Goal: Entertainment & Leisure: Browse casually

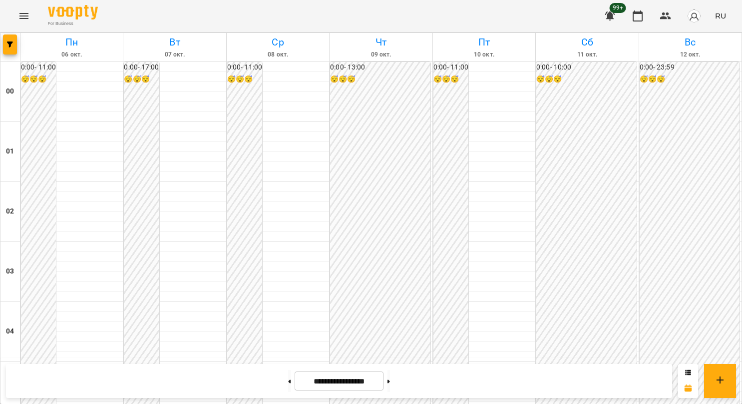
click at [25, 21] on icon "Menu" at bounding box center [24, 16] width 12 height 12
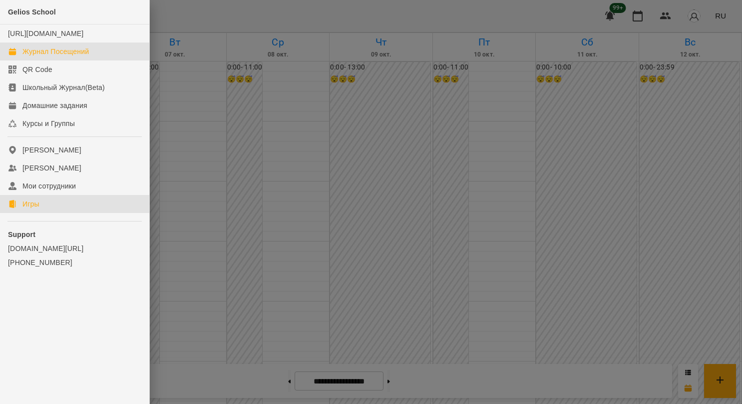
click at [55, 213] on link "Игры" at bounding box center [74, 204] width 149 height 18
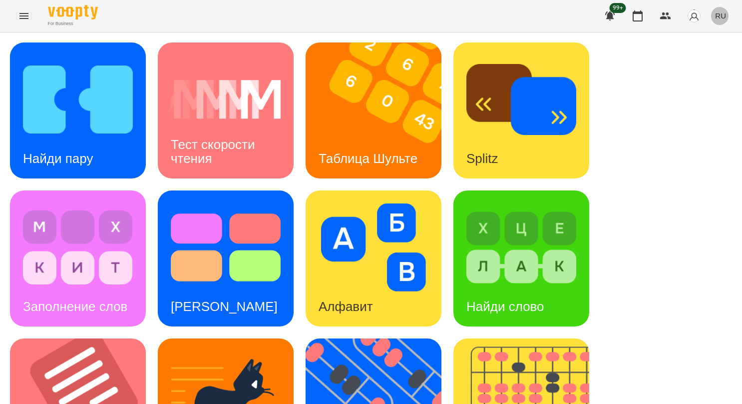
click at [727, 15] on button "RU" at bounding box center [720, 15] width 19 height 18
click at [709, 38] on div "English" at bounding box center [702, 38] width 51 height 18
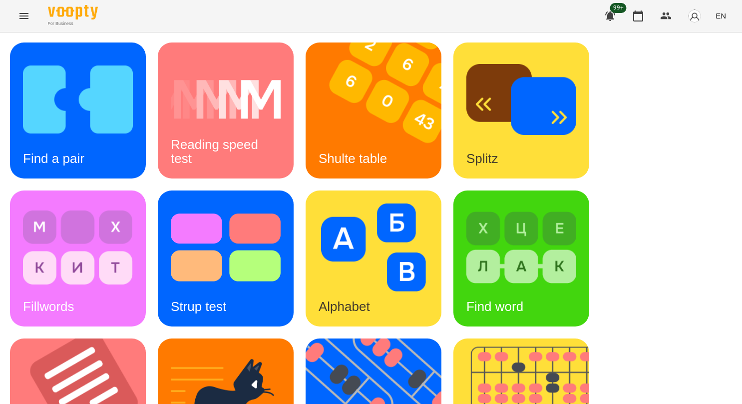
click at [725, 16] on span "EN" at bounding box center [721, 15] width 10 height 10
click at [708, 53] on div "Українська" at bounding box center [702, 56] width 51 height 18
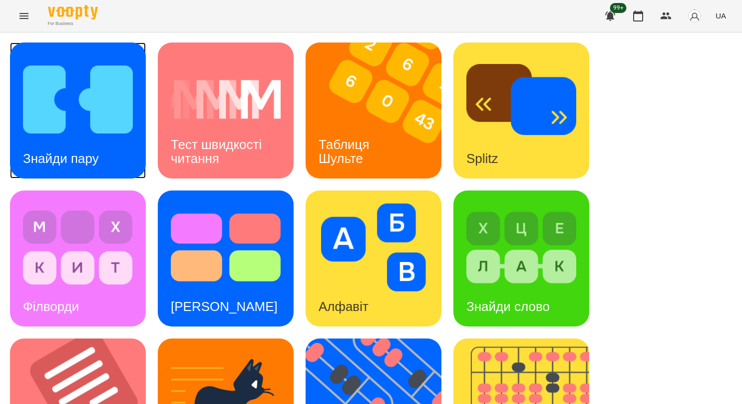
click at [65, 111] on img at bounding box center [78, 99] width 110 height 88
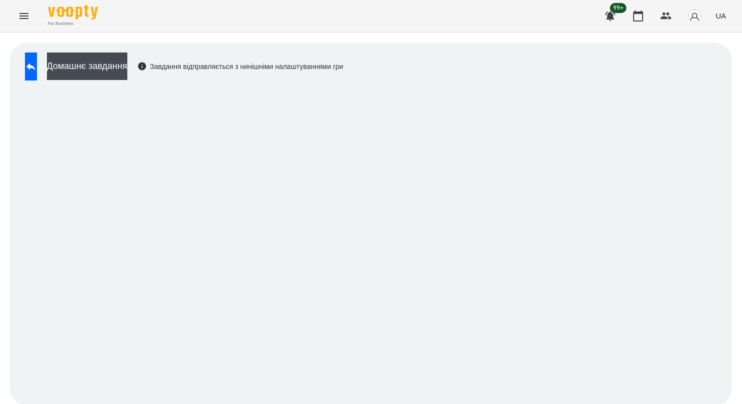
scroll to position [2, 0]
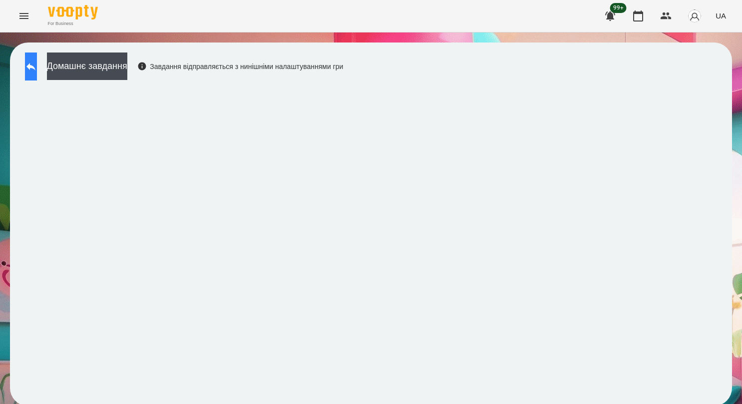
click at [37, 73] on button at bounding box center [31, 66] width 12 height 28
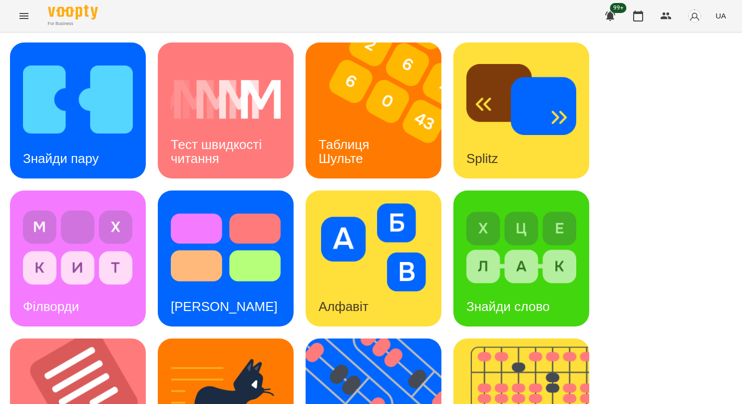
scroll to position [52, 0]
click at [519, 75] on img at bounding box center [521, 99] width 110 height 88
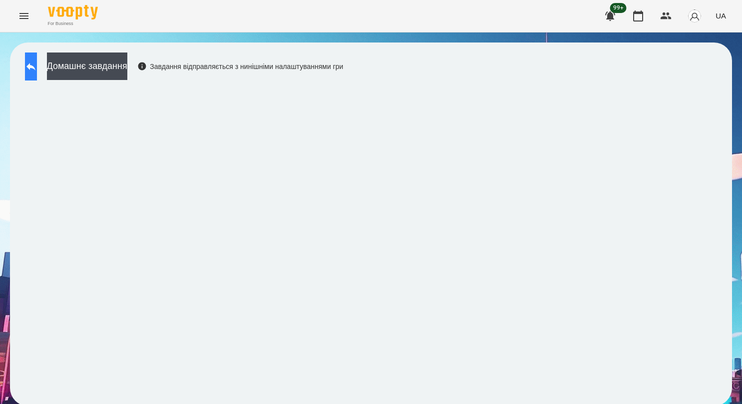
click at [37, 59] on button at bounding box center [31, 66] width 12 height 28
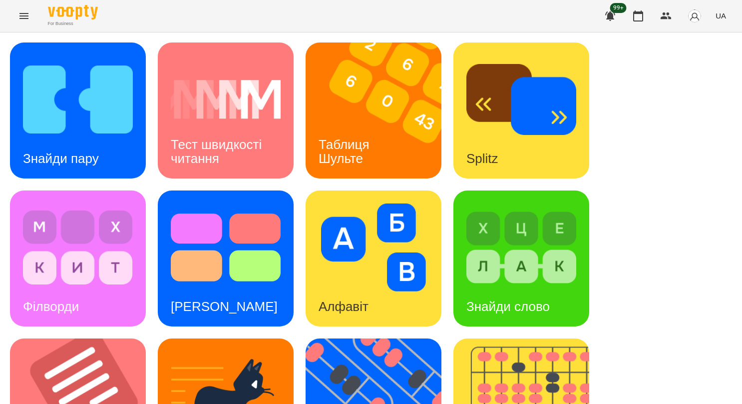
scroll to position [350, 0]
